Goal: Information Seeking & Learning: Learn about a topic

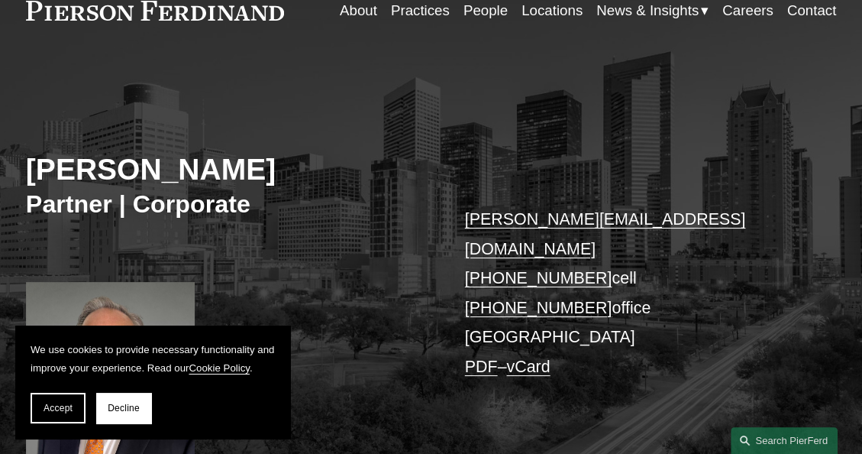
scroll to position [95, 0]
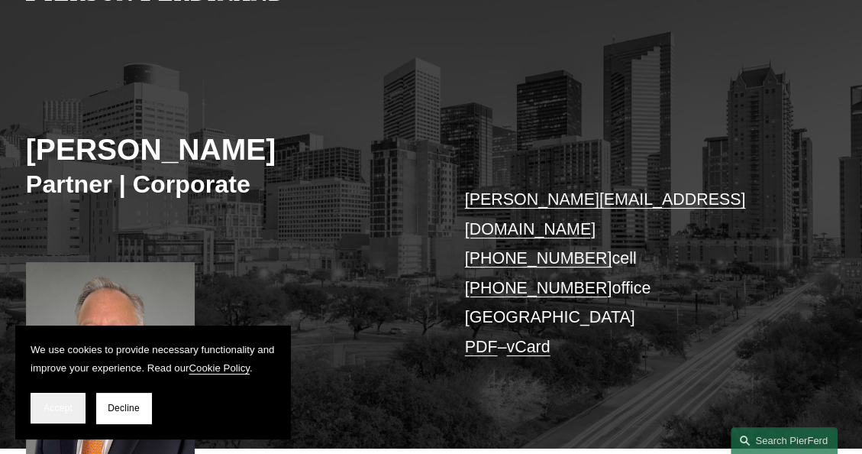
click at [60, 404] on span "Accept" at bounding box center [58, 407] width 29 height 11
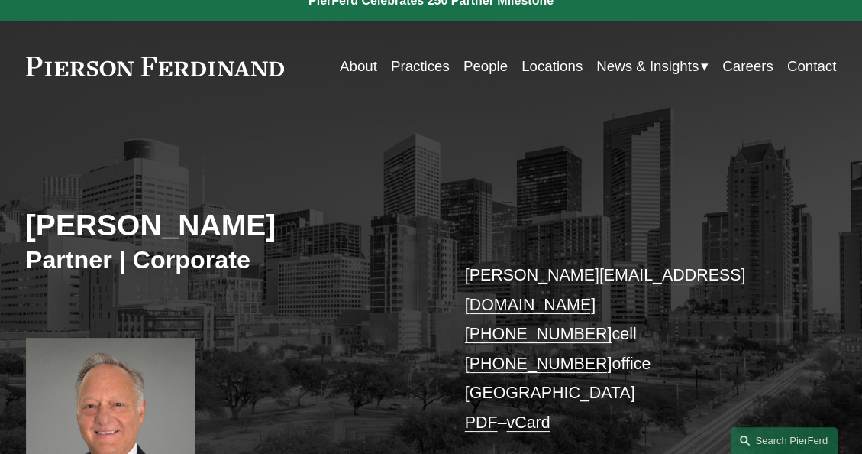
scroll to position [0, 0]
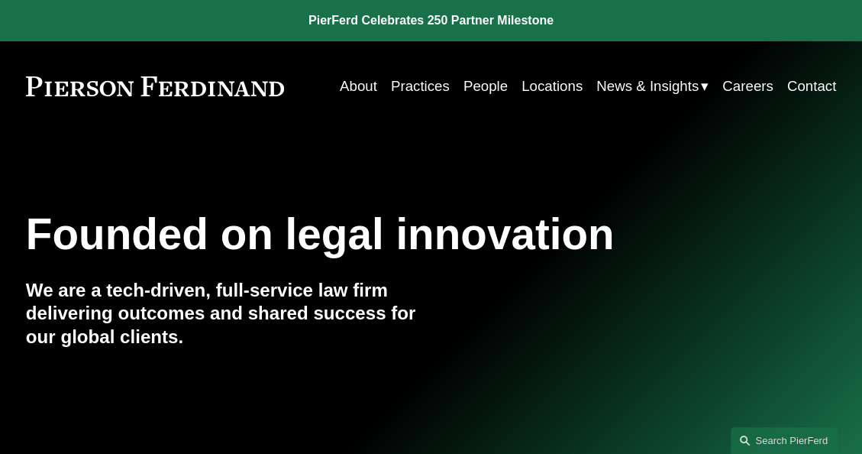
click at [486, 81] on link "People" at bounding box center [485, 86] width 44 height 28
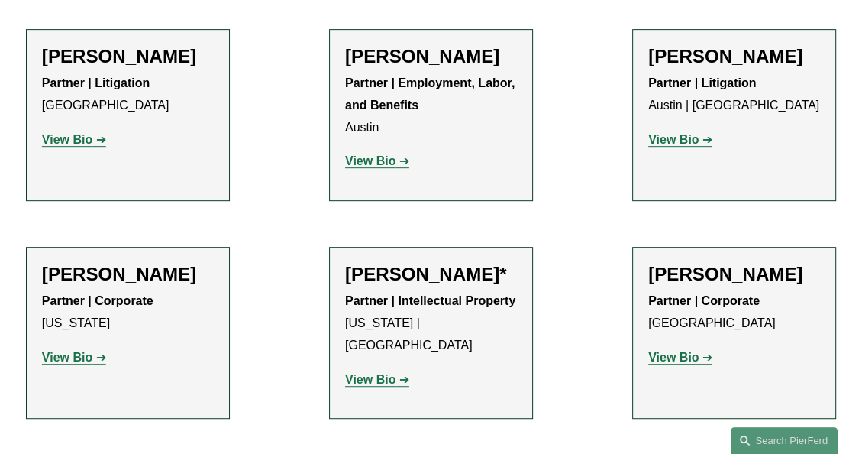
scroll to position [557, 0]
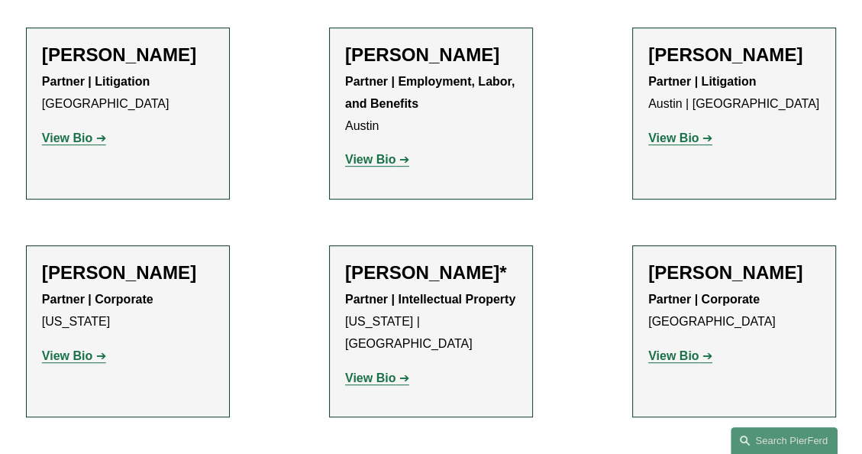
click at [669, 349] on p "View Bio" at bounding box center [734, 356] width 172 height 22
click at [670, 357] on strong "View Bio" at bounding box center [673, 355] width 50 height 13
click at [355, 371] on strong "View Bio" at bounding box center [370, 377] width 50 height 13
click at [82, 357] on strong "View Bio" at bounding box center [67, 355] width 50 height 13
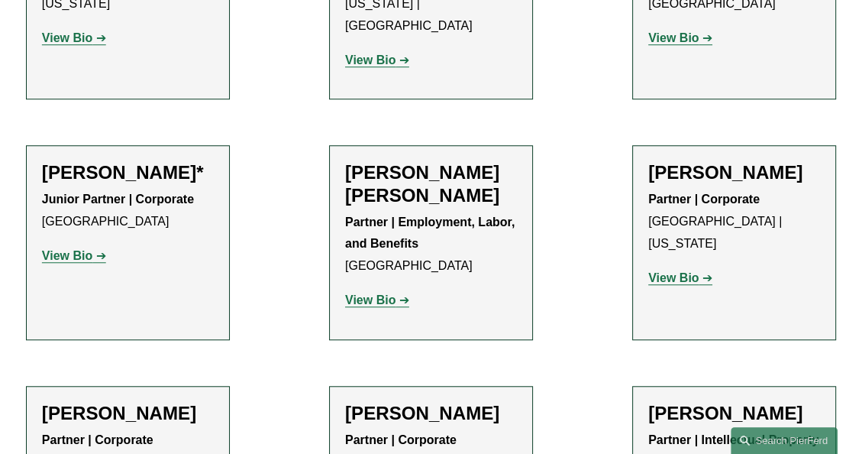
scroll to position [881, 0]
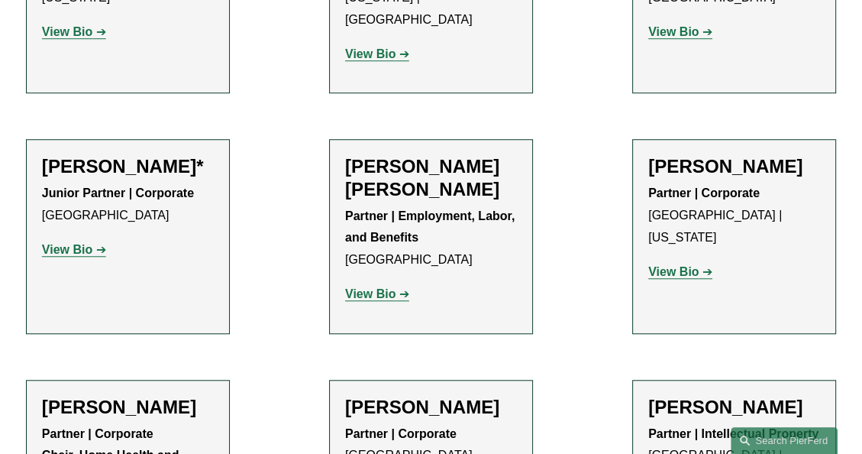
click at [61, 243] on strong "View Bio" at bounding box center [67, 249] width 50 height 13
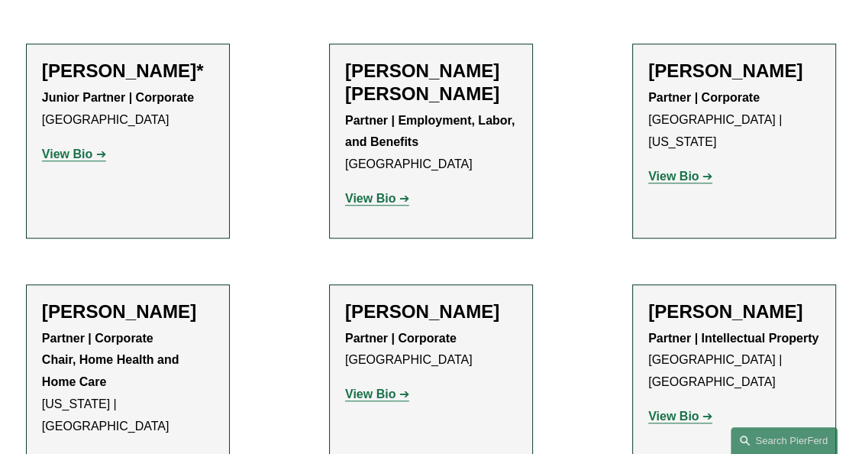
scroll to position [977, 0]
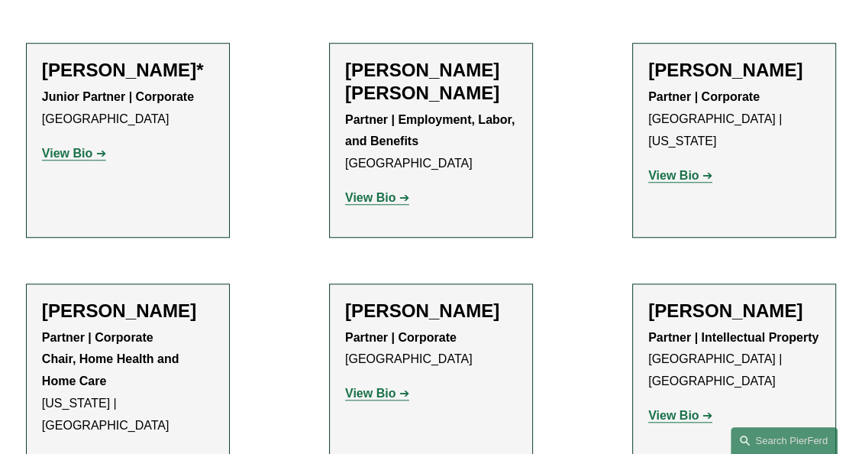
click at [383, 202] on strong "View Bio" at bounding box center [370, 197] width 50 height 13
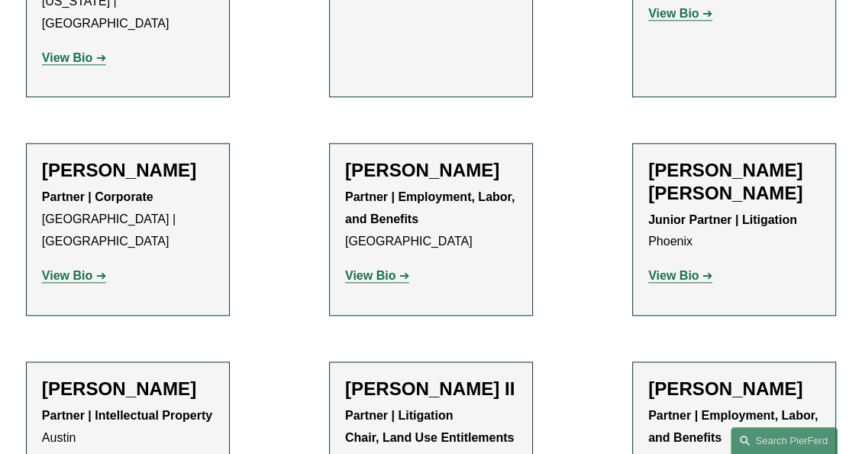
scroll to position [1381, 0]
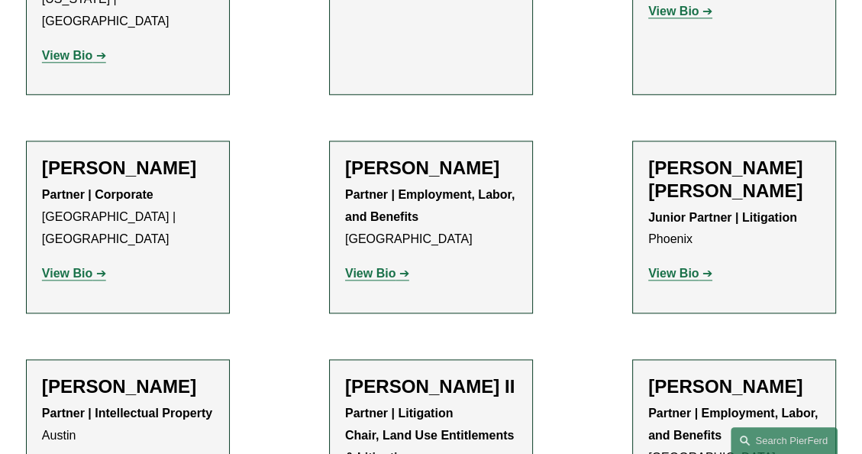
click at [359, 266] on strong "View Bio" at bounding box center [370, 272] width 50 height 13
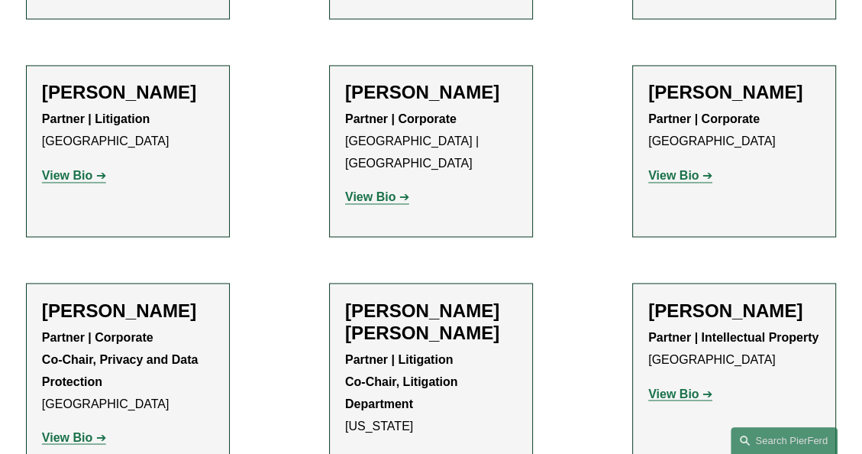
scroll to position [1918, 0]
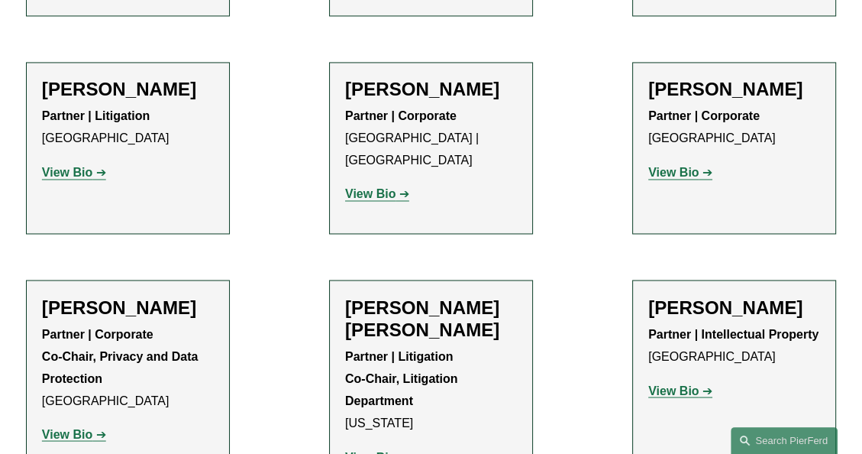
click at [358, 187] on strong "View Bio" at bounding box center [370, 193] width 50 height 13
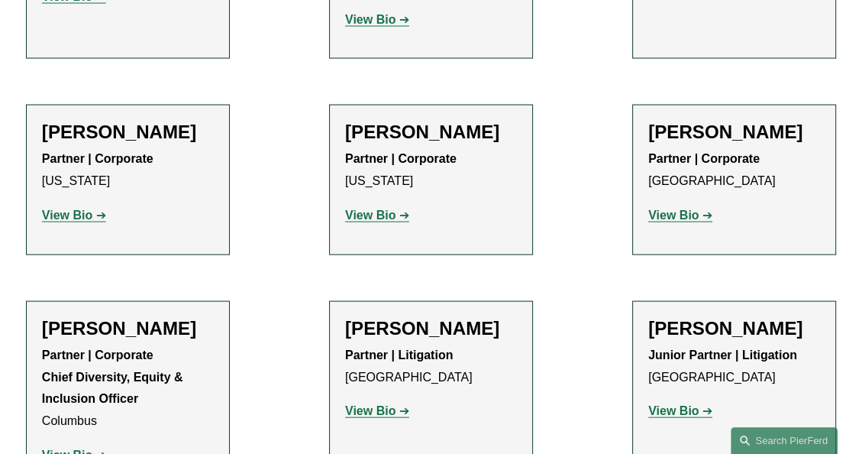
scroll to position [2355, 0]
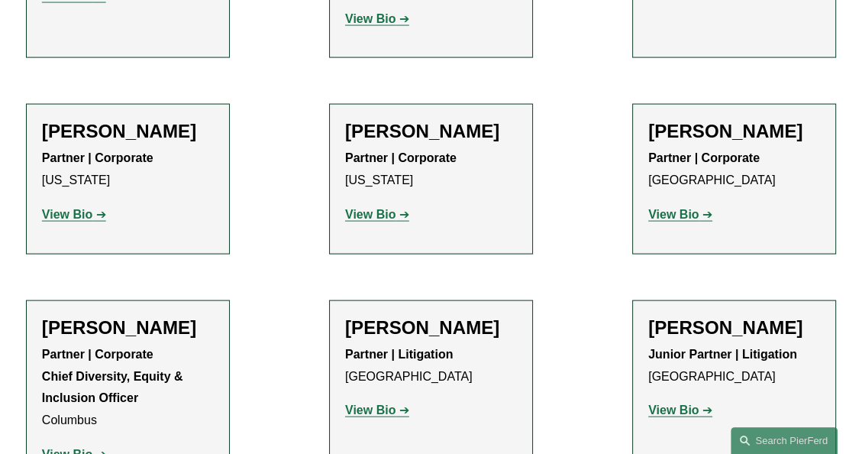
click at [669, 208] on strong "View Bio" at bounding box center [673, 214] width 50 height 13
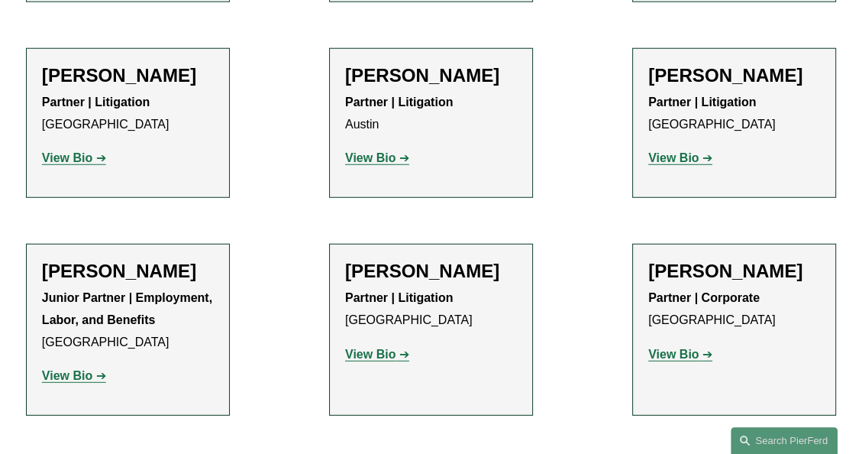
scroll to position [3088, 0]
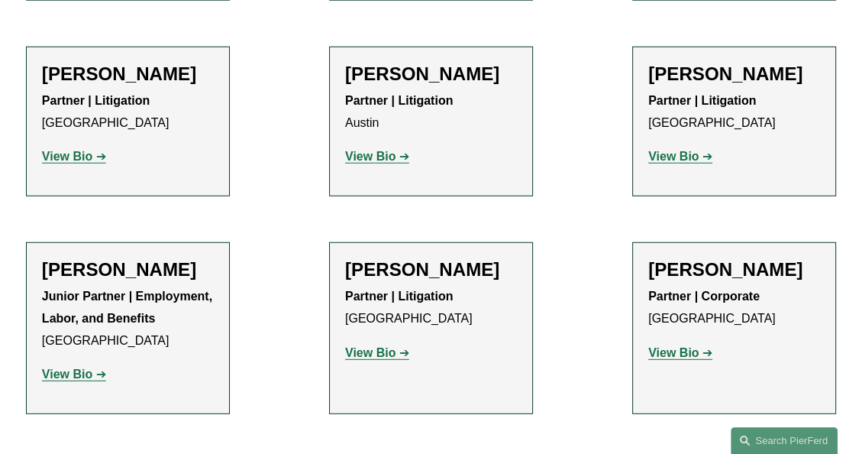
click at [60, 367] on strong "View Bio" at bounding box center [67, 373] width 50 height 13
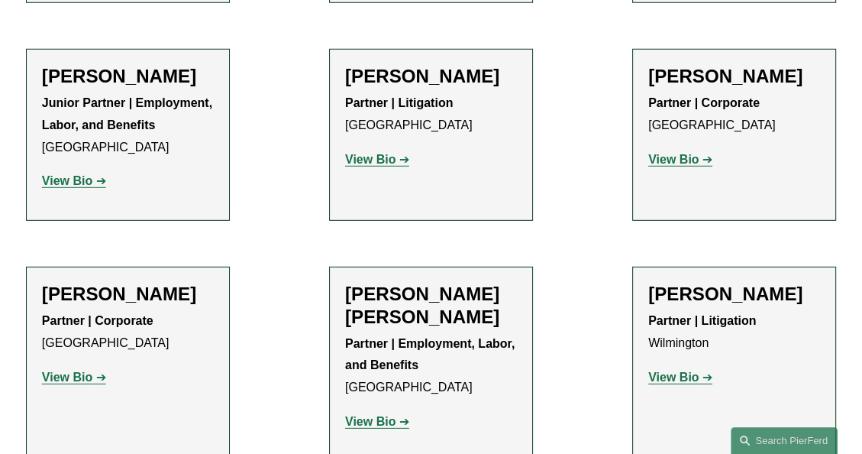
scroll to position [3283, 0]
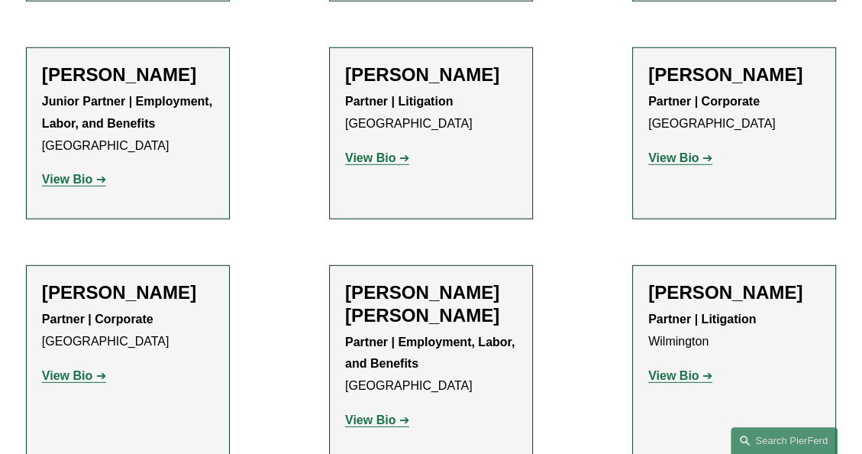
click at [376, 413] on strong "View Bio" at bounding box center [370, 419] width 50 height 13
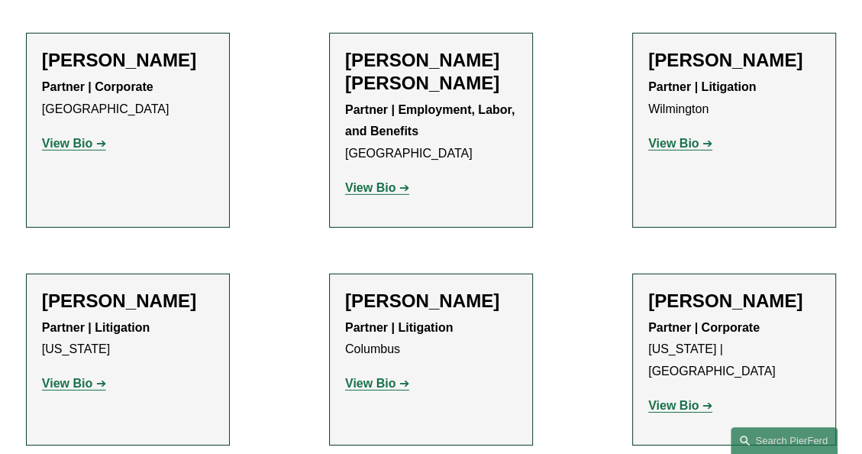
scroll to position [3517, 0]
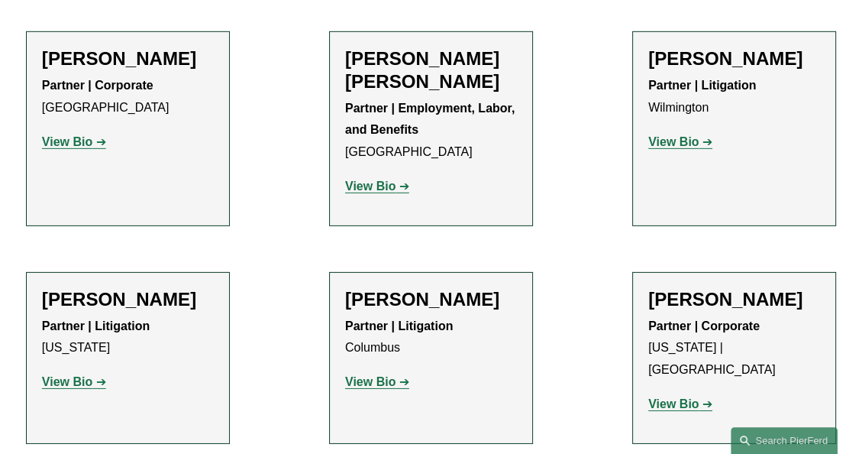
click at [85, 353] on div "Aurora Cassirer Partner | Litigation New York View Bio Location: New York; Depa…" at bounding box center [128, 347] width 172 height 118
click at [84, 375] on strong "View Bio" at bounding box center [67, 381] width 50 height 13
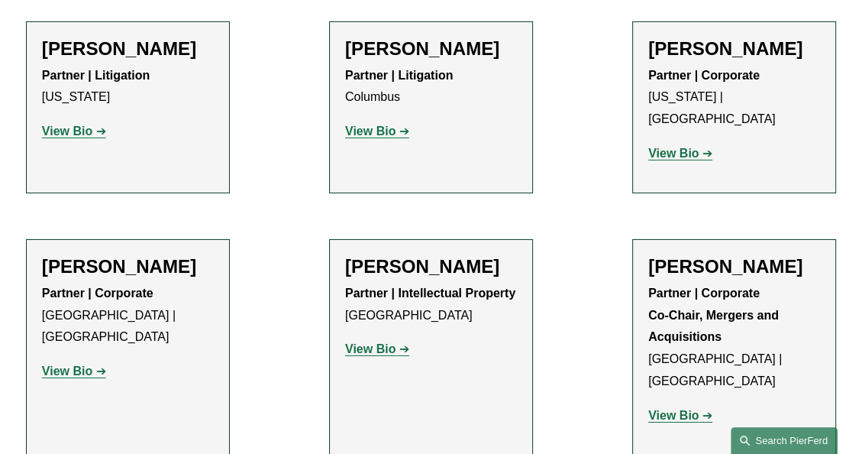
scroll to position [3776, 0]
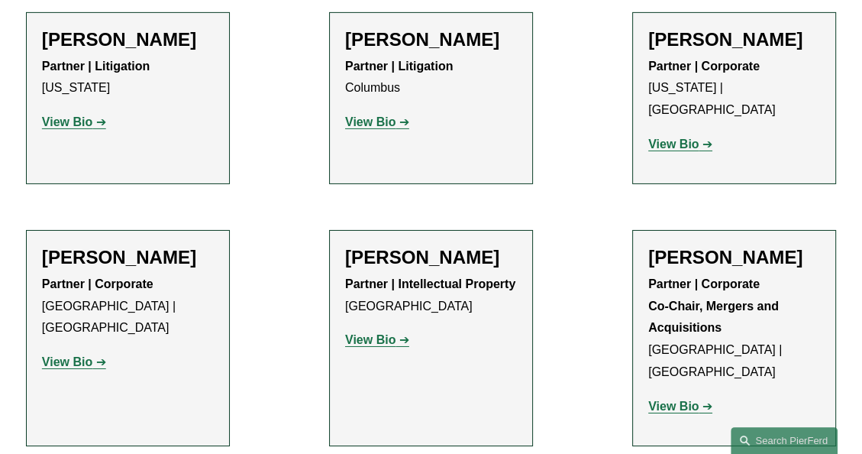
click at [677, 399] on strong "View Bio" at bounding box center [673, 405] width 50 height 13
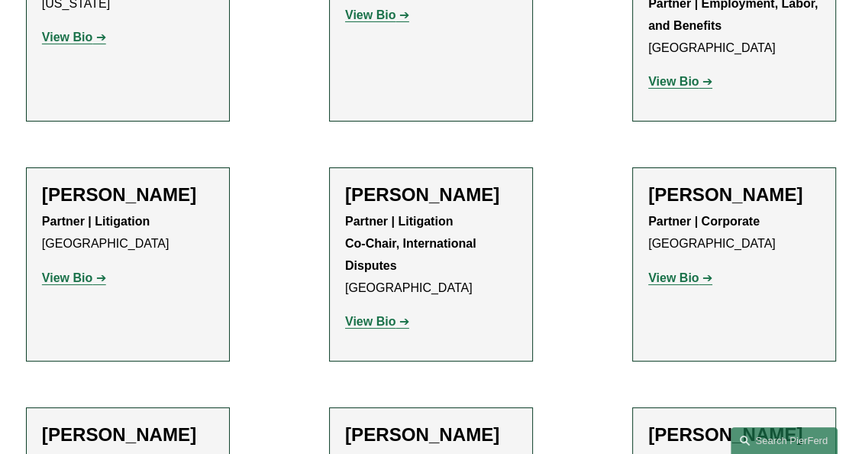
scroll to position [4365, 0]
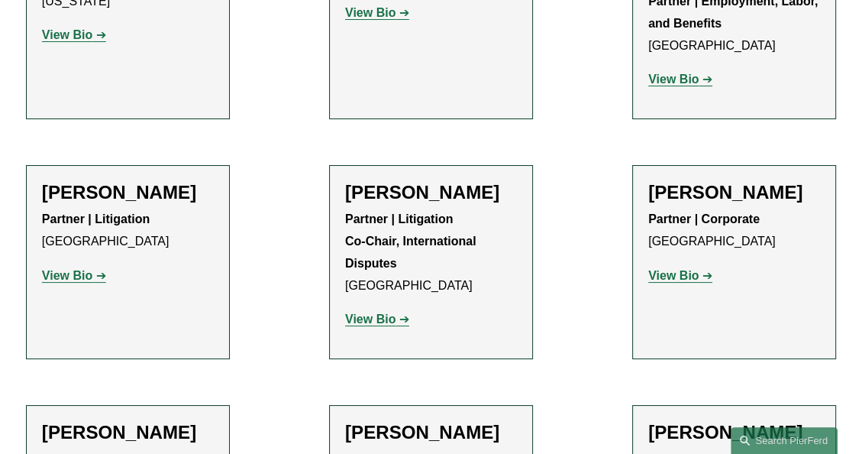
click at [369, 308] on p "View Bio" at bounding box center [431, 319] width 172 height 22
click at [375, 312] on strong "View Bio" at bounding box center [370, 318] width 50 height 13
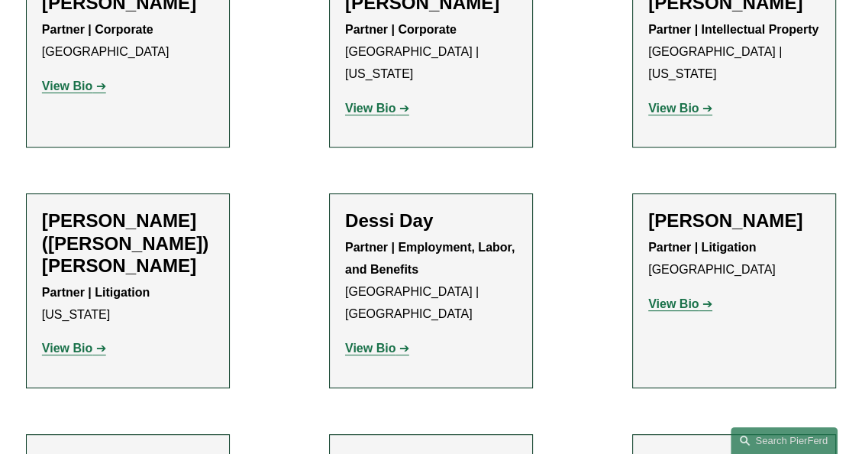
scroll to position [4796, 0]
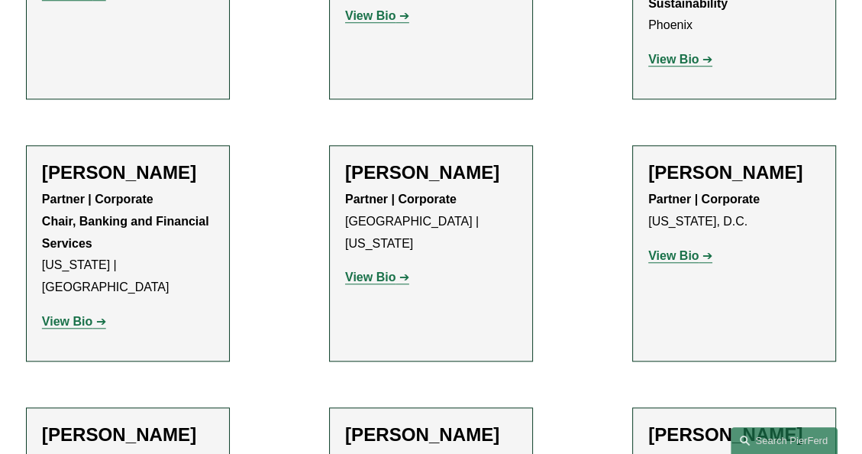
scroll to position [5345, 0]
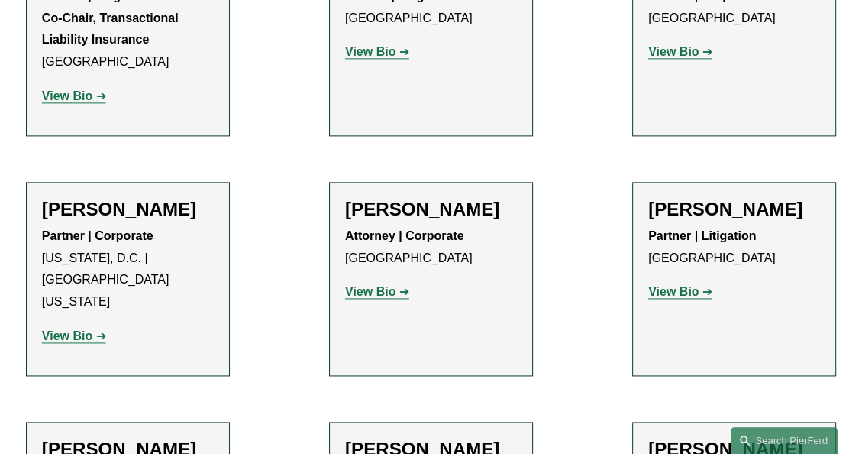
scroll to position [5810, 0]
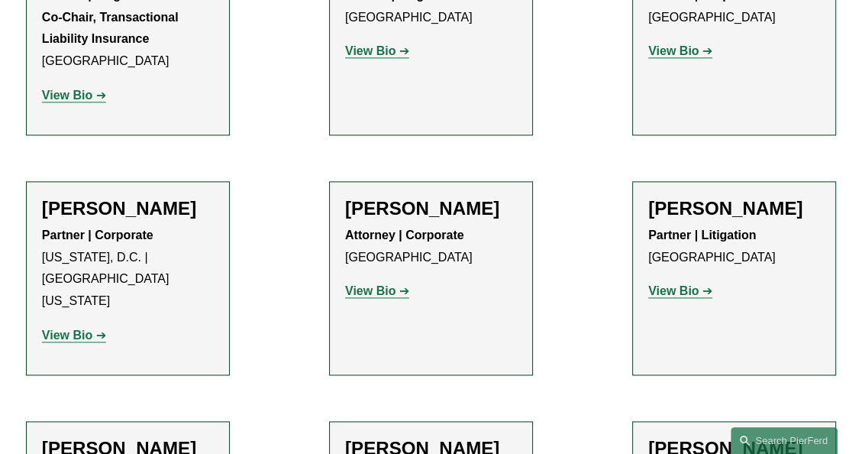
click at [369, 284] on strong "View Bio" at bounding box center [370, 290] width 50 height 13
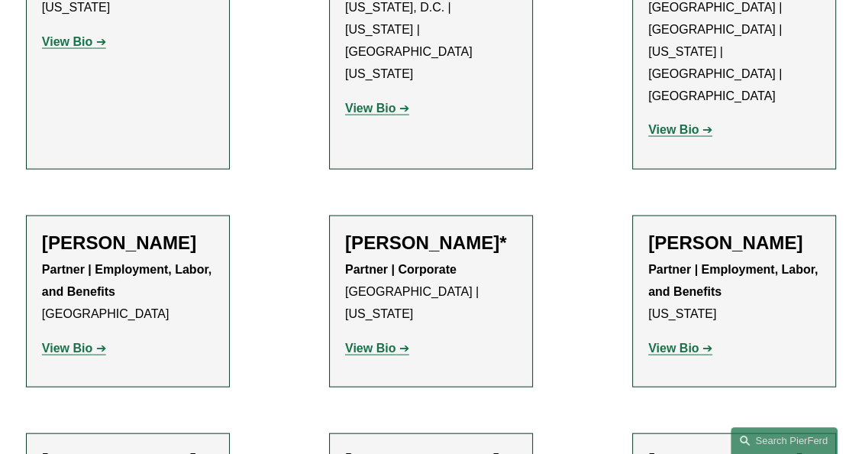
scroll to position [6649, 0]
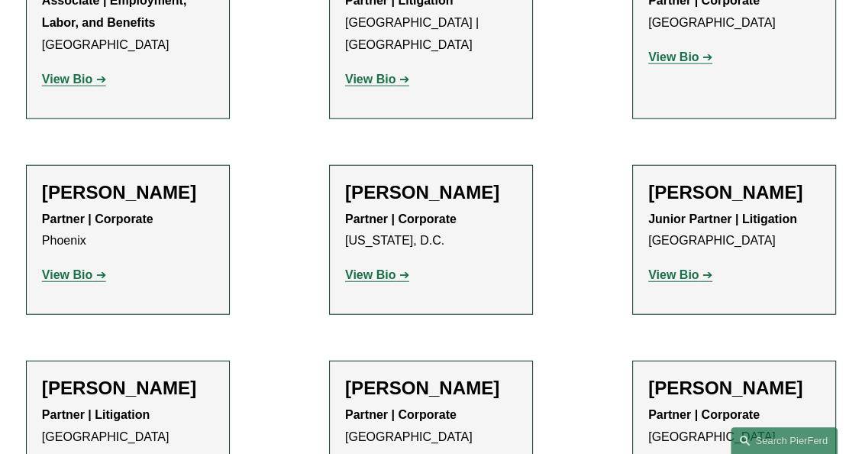
scroll to position [7136, 0]
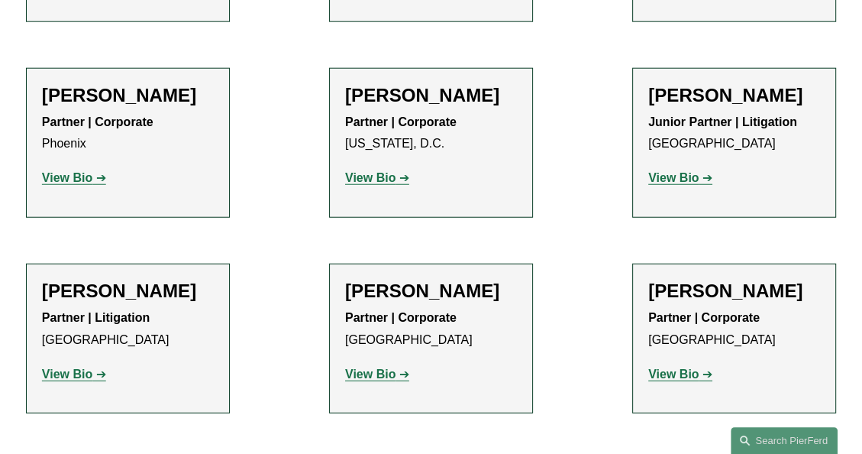
scroll to position [7232, 0]
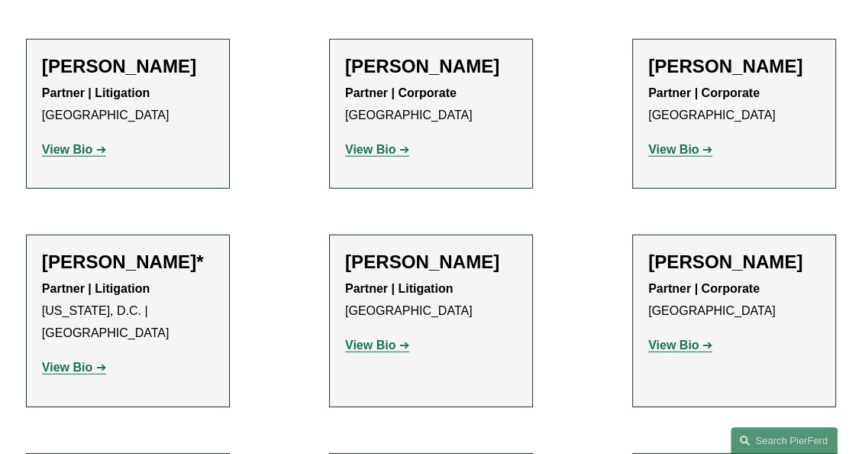
scroll to position [7458, 0]
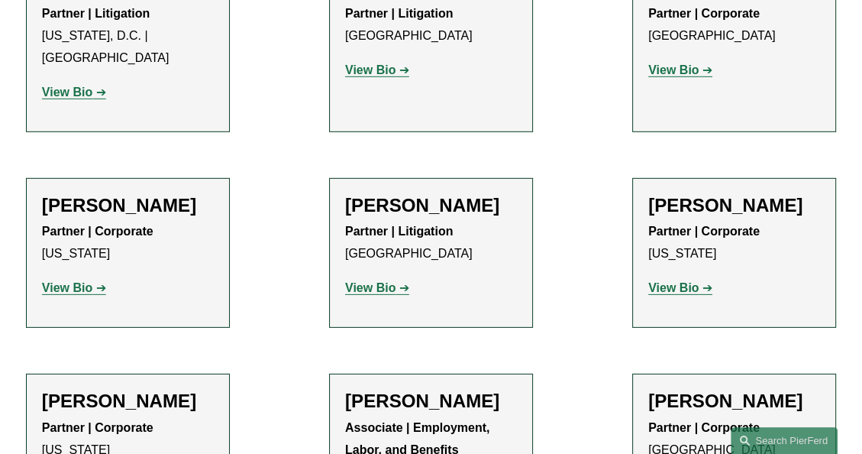
scroll to position [7732, 0]
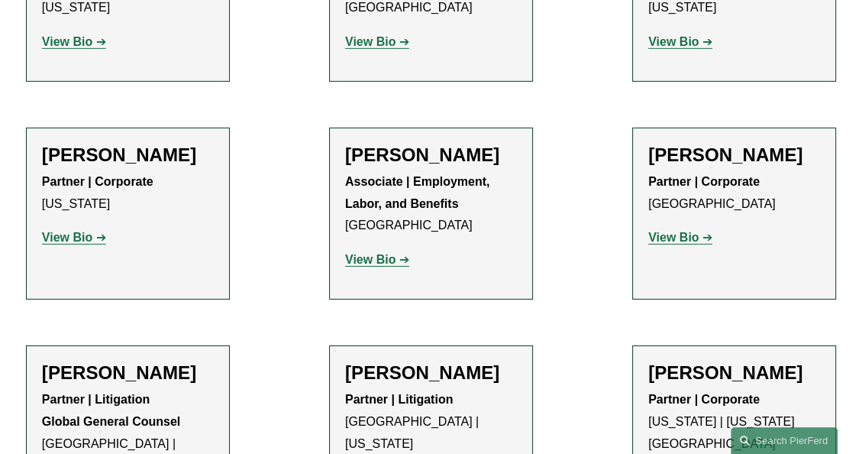
scroll to position [7977, 0]
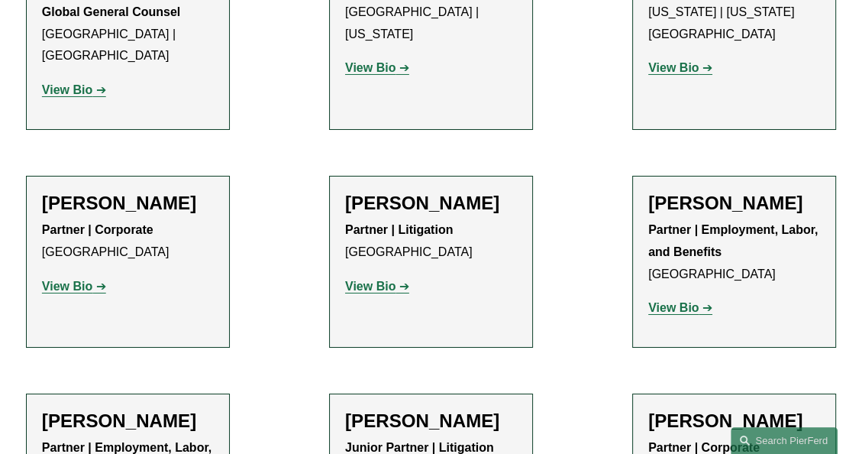
scroll to position [8388, 0]
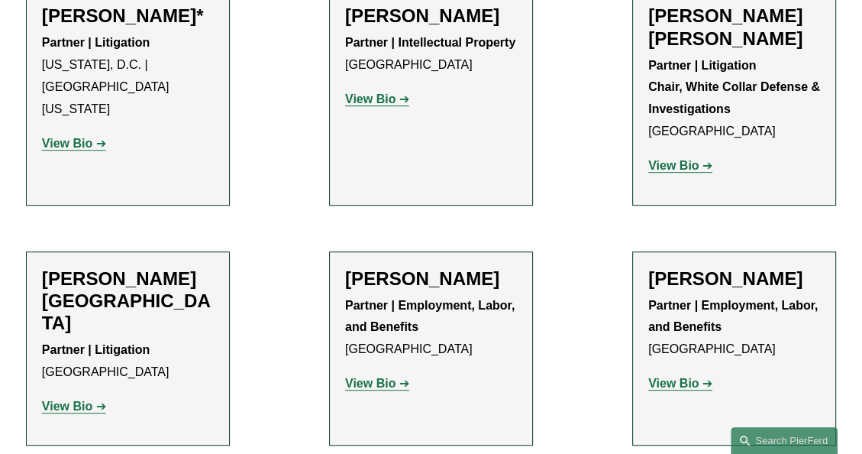
scroll to position [9251, 0]
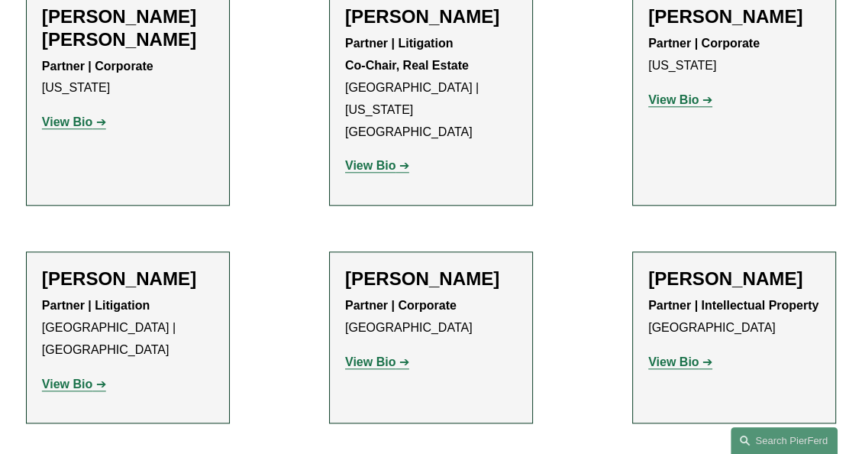
scroll to position [9750, 0]
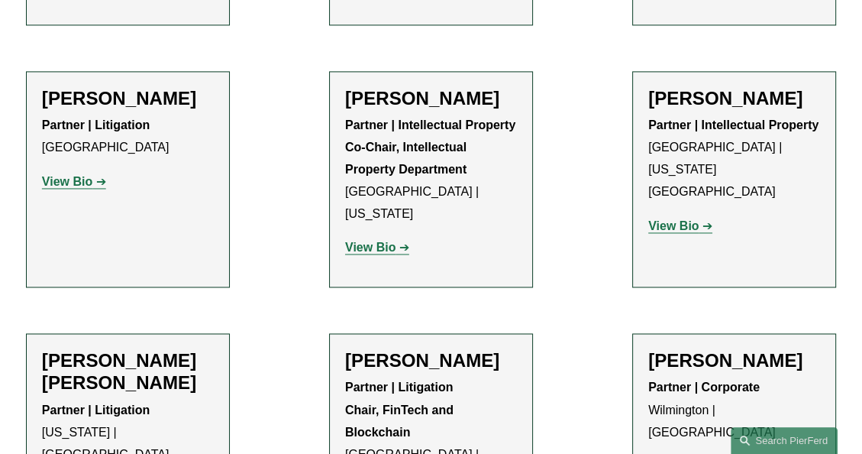
scroll to position [10367, 0]
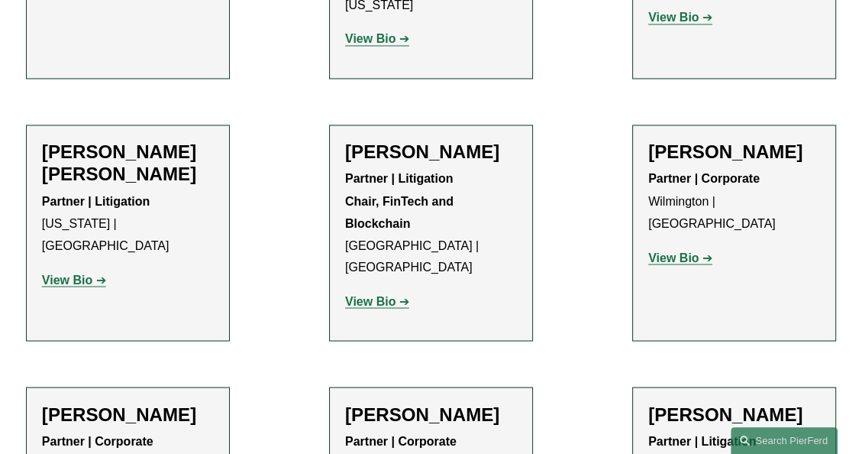
scroll to position [10576, 0]
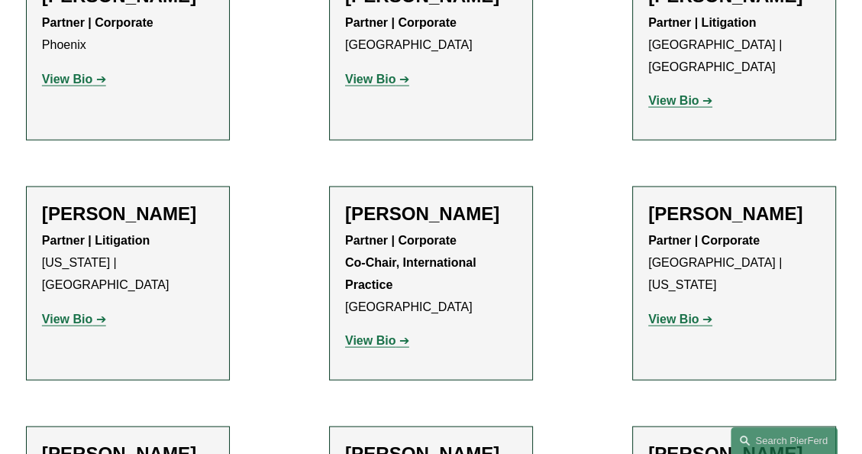
scroll to position [10992, 0]
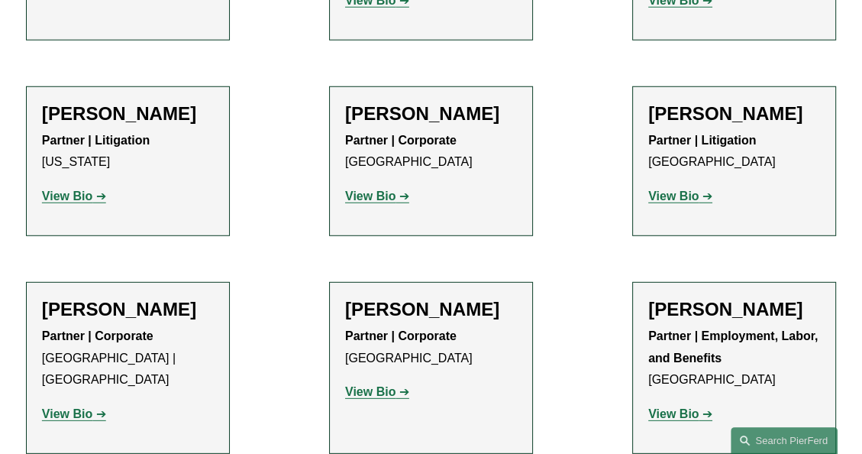
scroll to position [11816, 0]
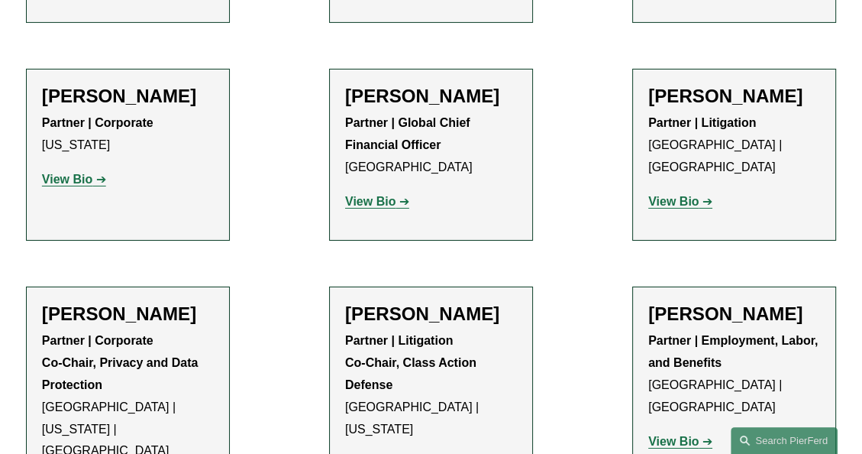
scroll to position [12459, 0]
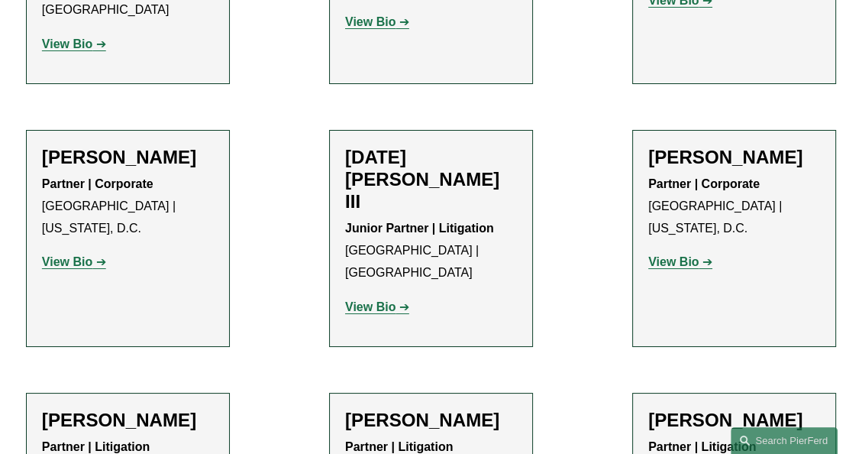
scroll to position [12901, 0]
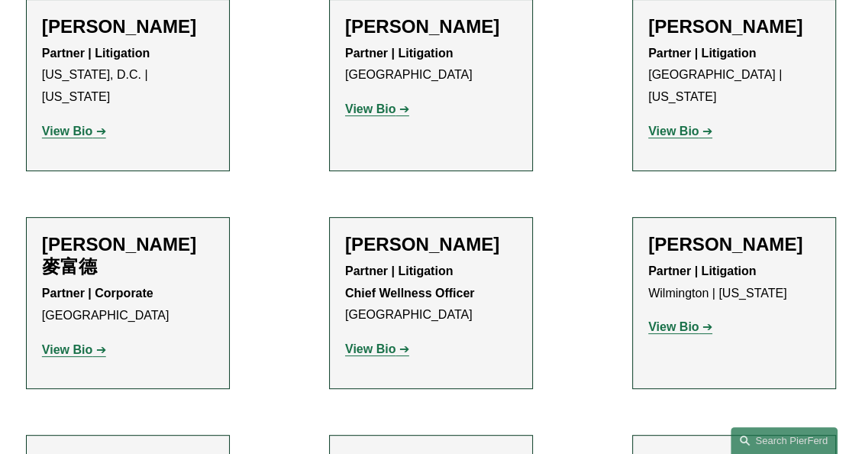
scroll to position [13294, 0]
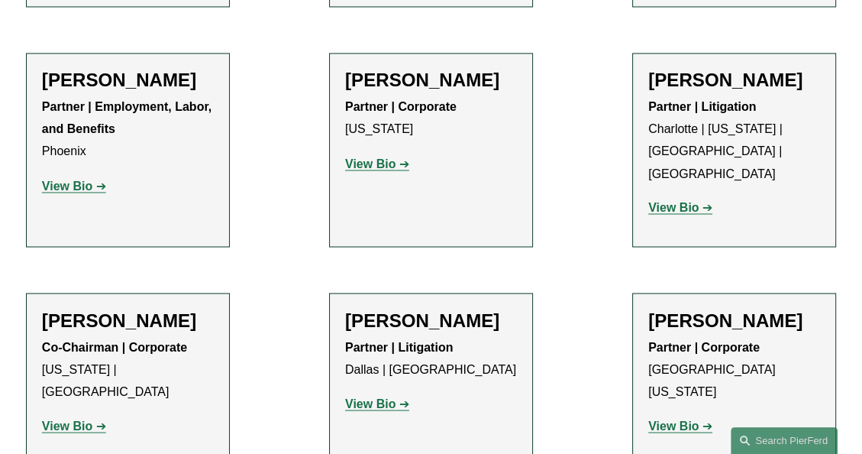
scroll to position [14919, 0]
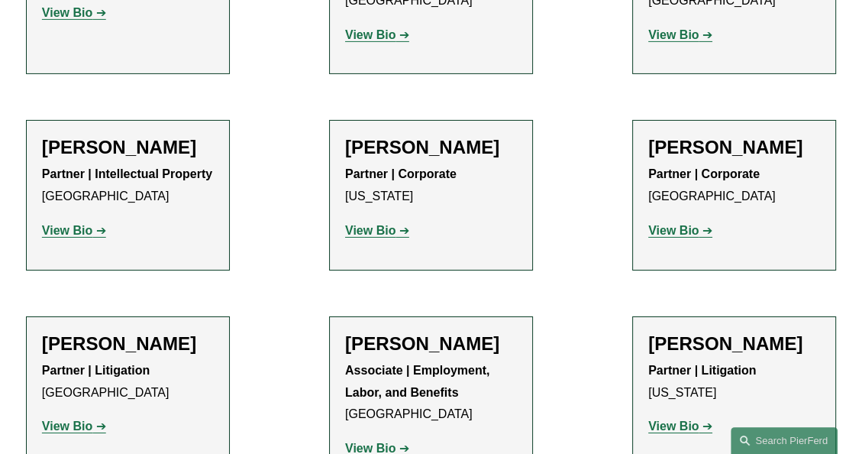
scroll to position [16771, 0]
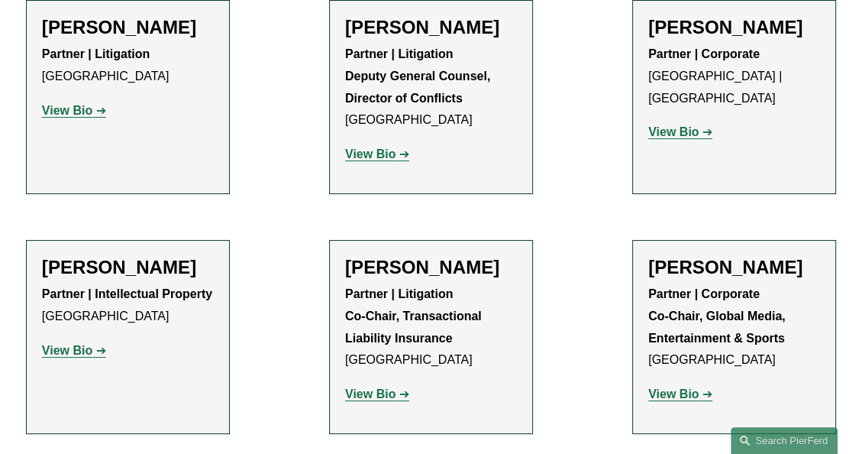
scroll to position [17302, 0]
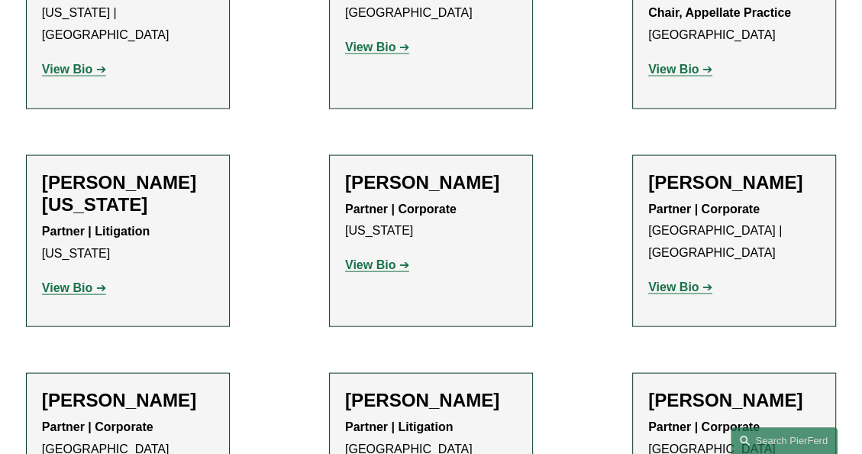
scroll to position [19633, 0]
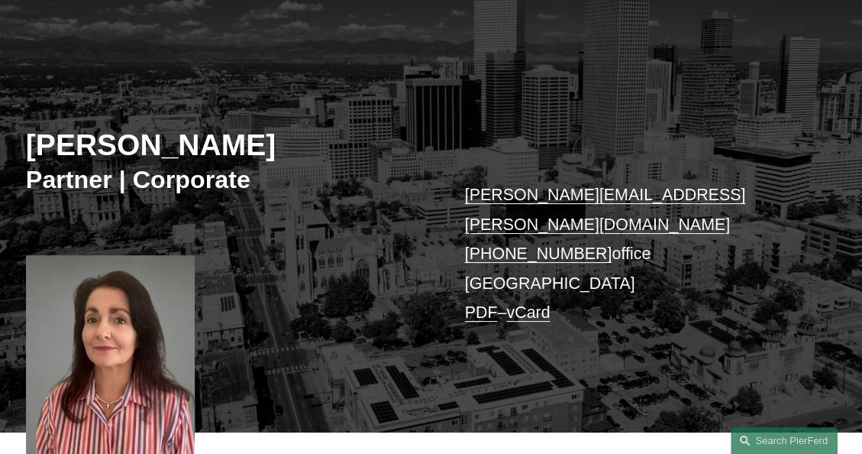
scroll to position [93, 0]
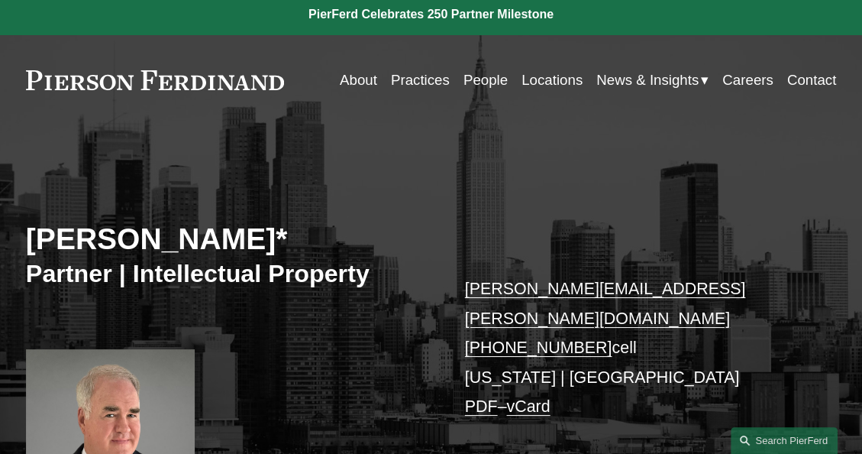
scroll to position [4, 0]
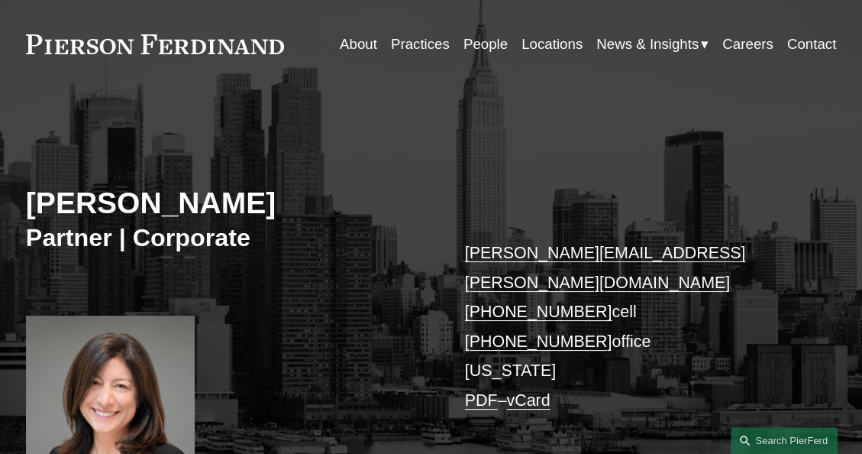
scroll to position [41, 0]
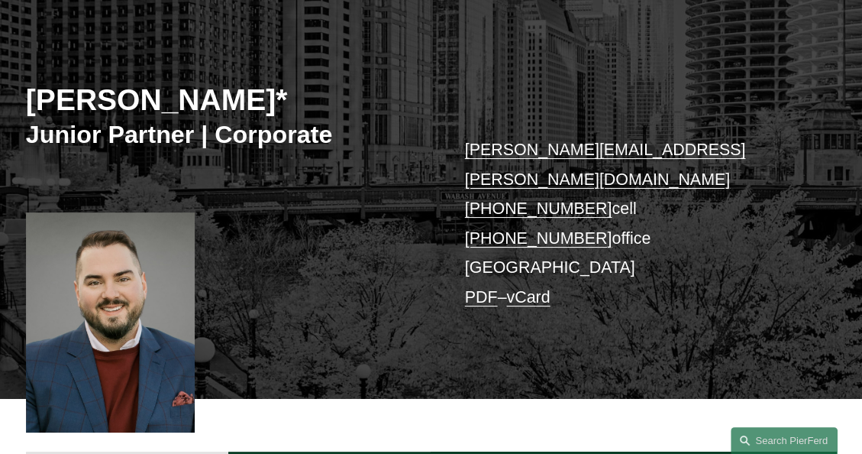
scroll to position [146, 0]
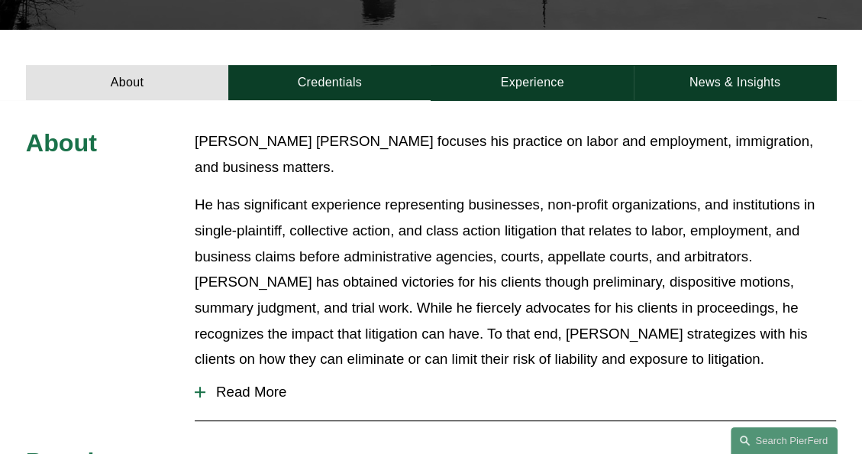
scroll to position [475, 0]
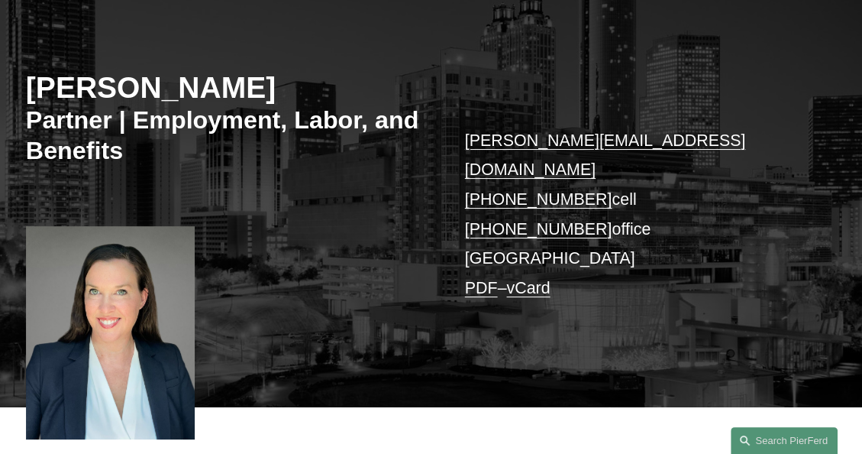
scroll to position [158, 0]
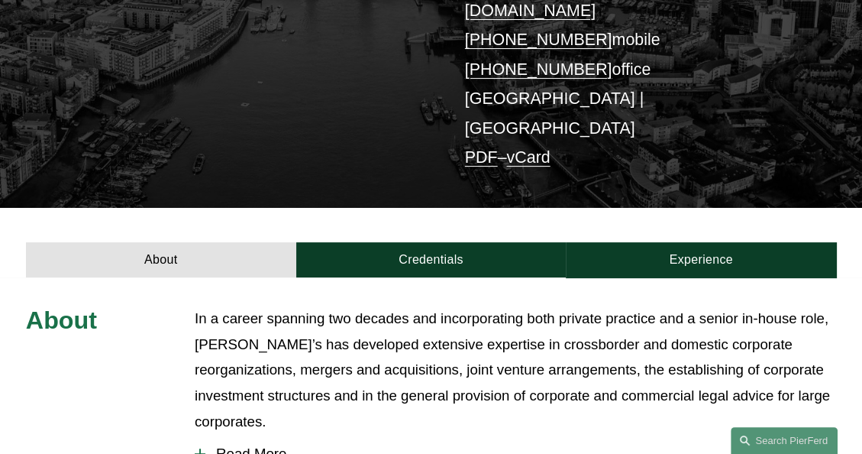
scroll to position [314, 0]
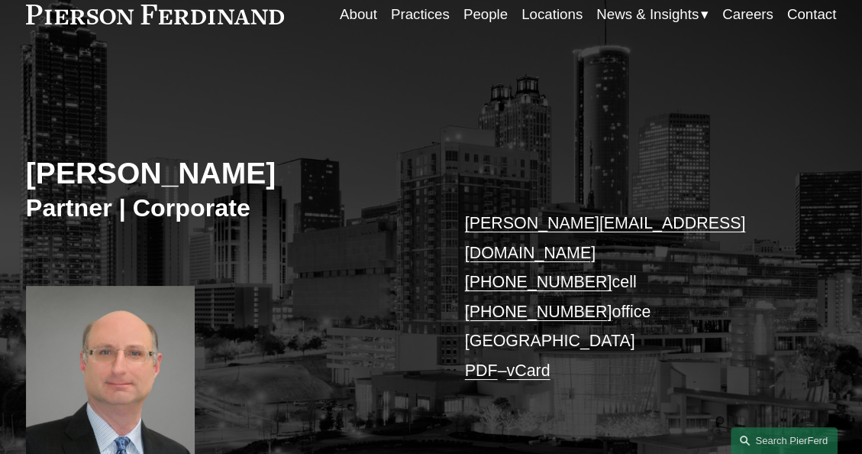
scroll to position [72, 0]
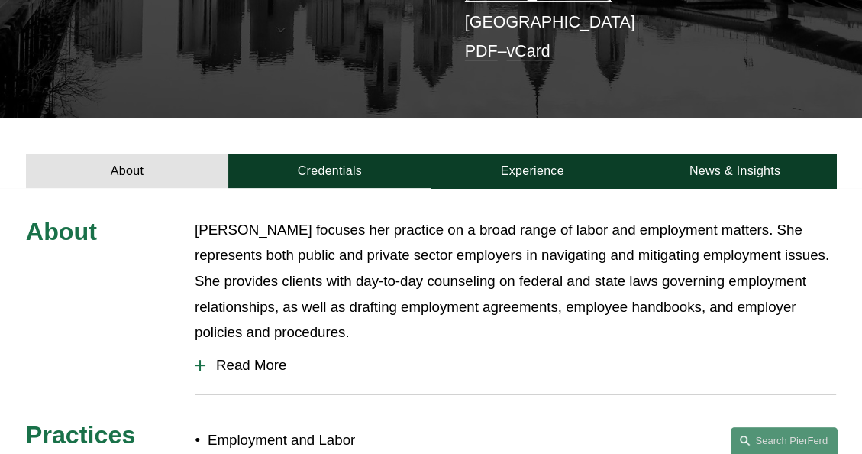
scroll to position [366, 0]
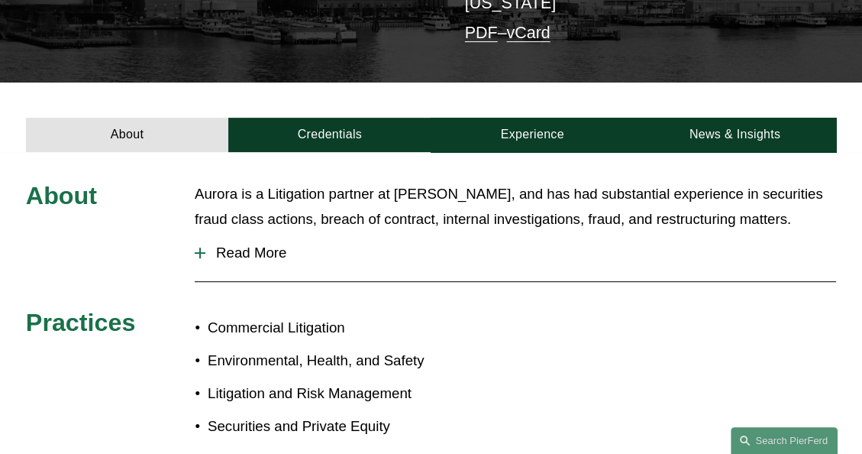
scroll to position [410, 0]
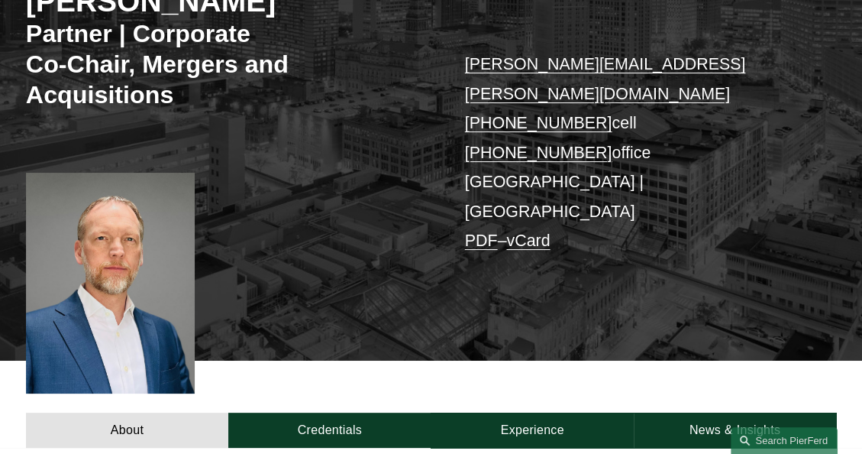
scroll to position [234, 0]
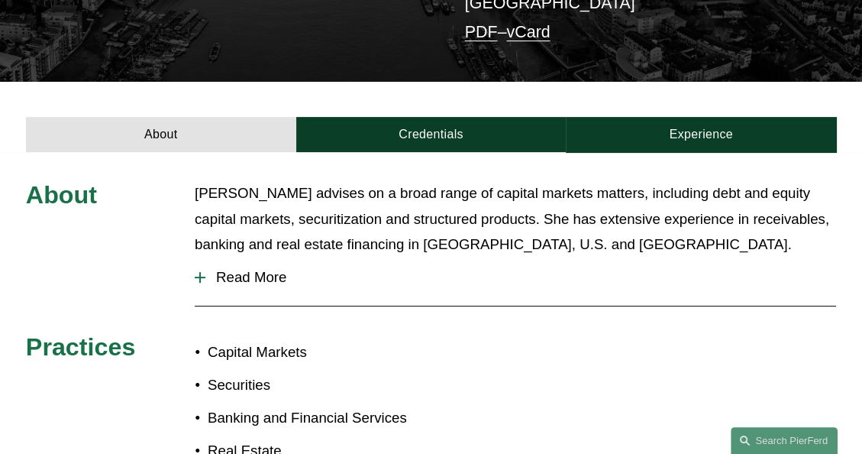
scroll to position [381, 0]
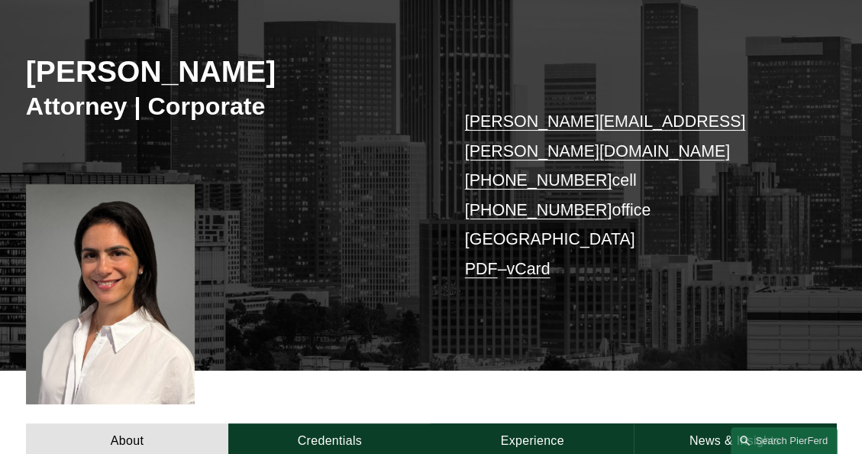
scroll to position [175, 0]
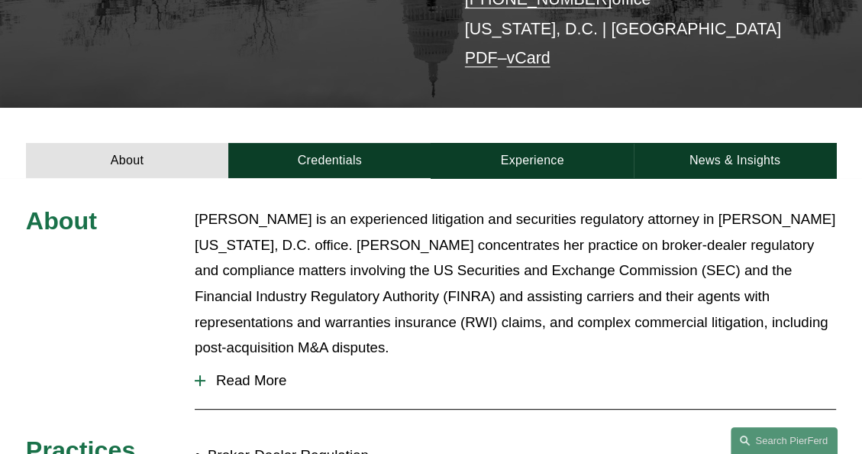
scroll to position [354, 0]
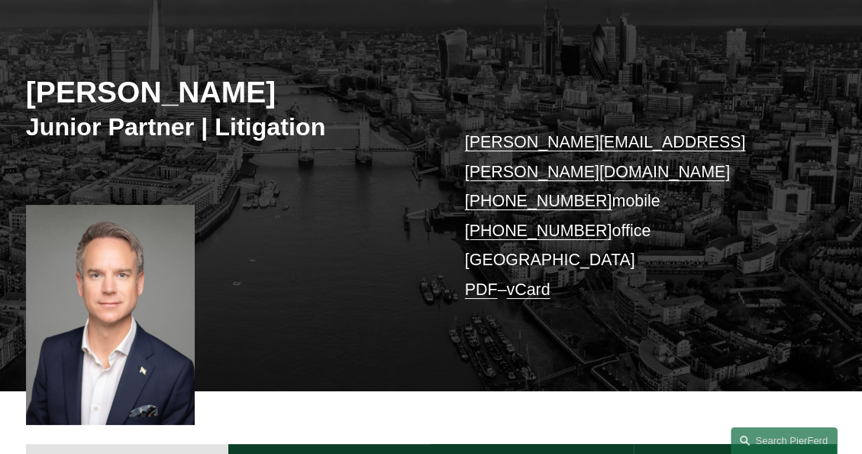
scroll to position [153, 0]
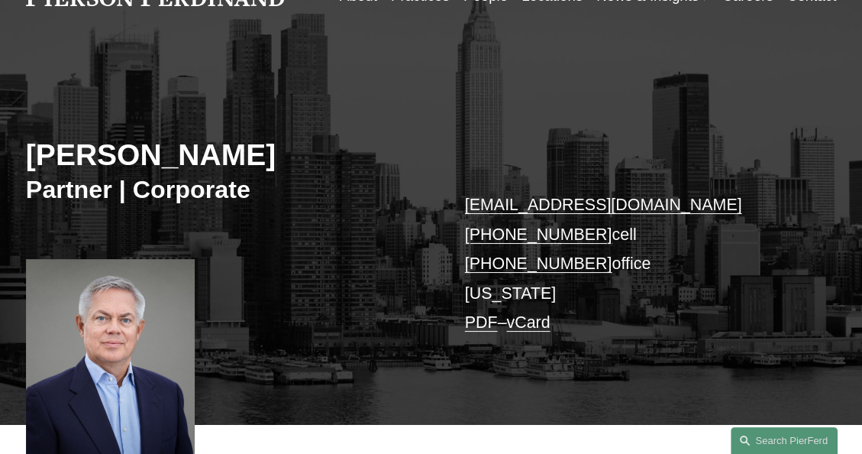
scroll to position [95, 0]
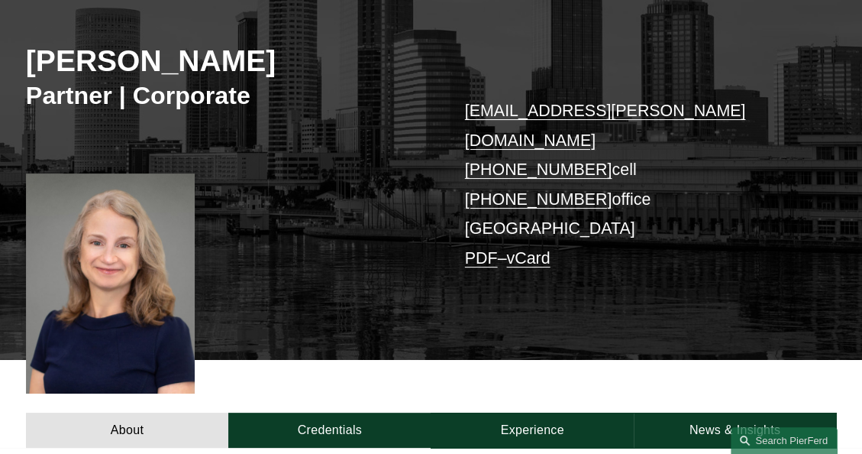
scroll to position [185, 0]
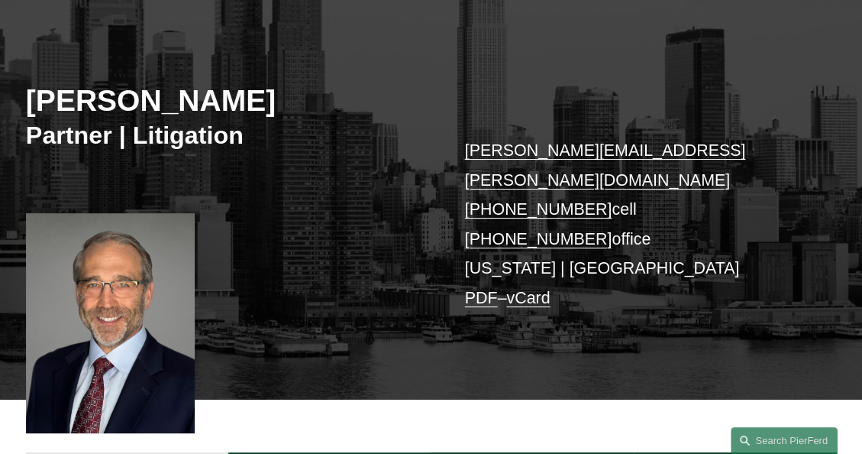
scroll to position [150, 0]
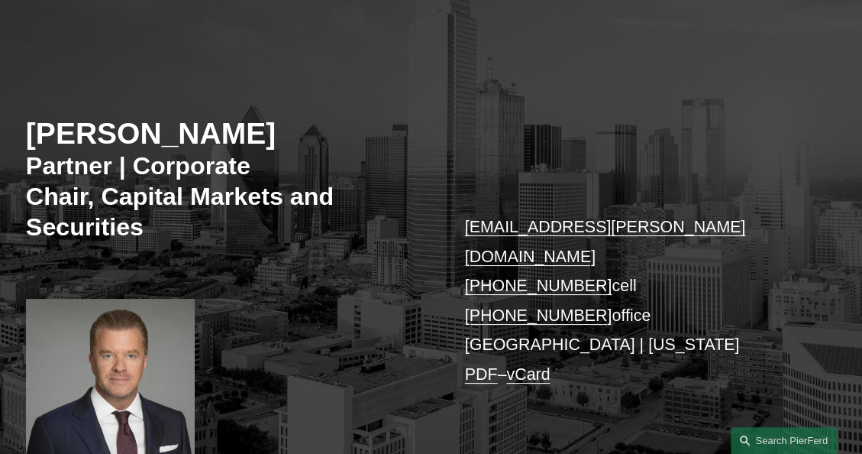
scroll to position [112, 0]
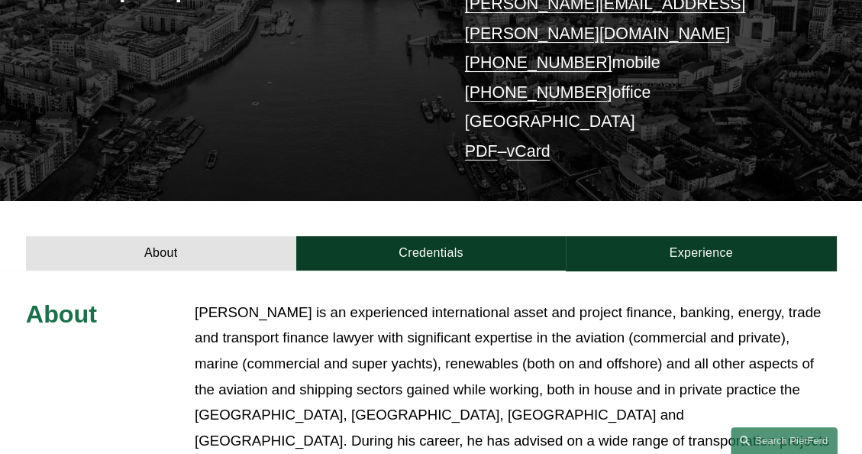
scroll to position [292, 0]
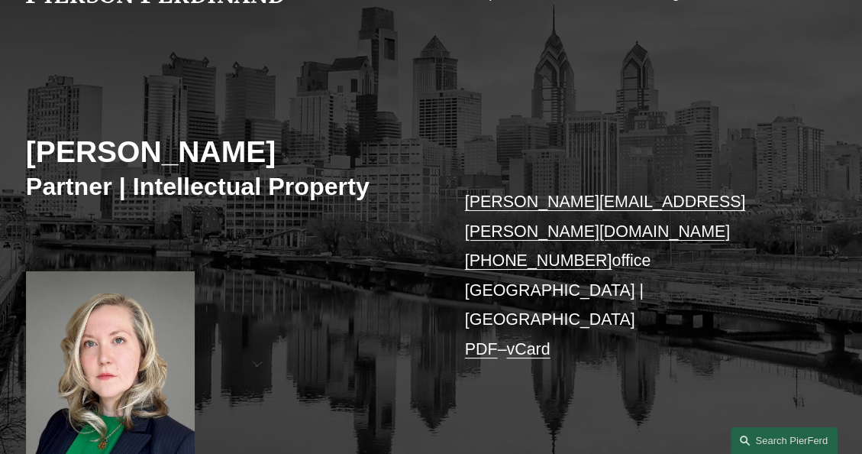
scroll to position [93, 0]
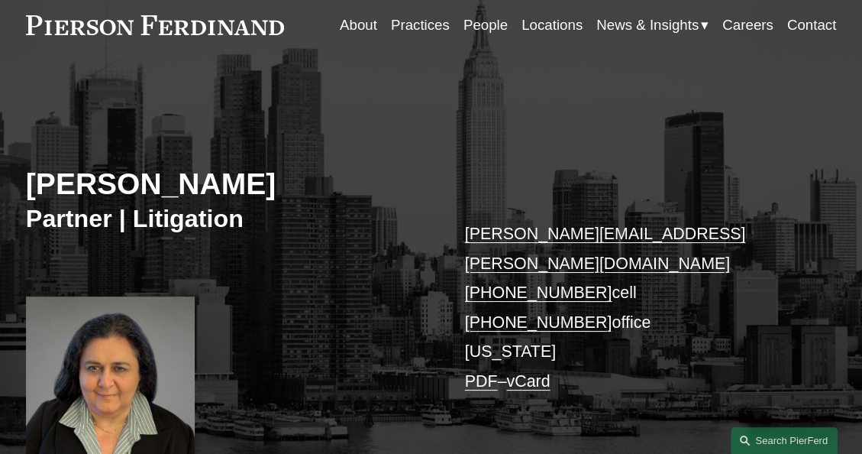
scroll to position [63, 0]
